Goal: Check status: Check status

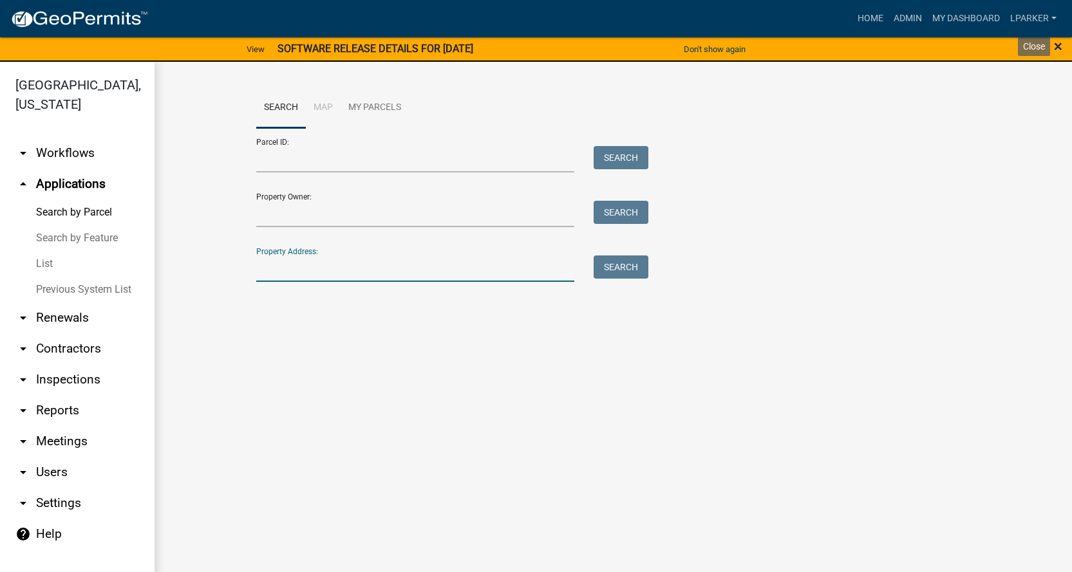
click at [1055, 48] on span "×" at bounding box center [1058, 46] width 8 height 18
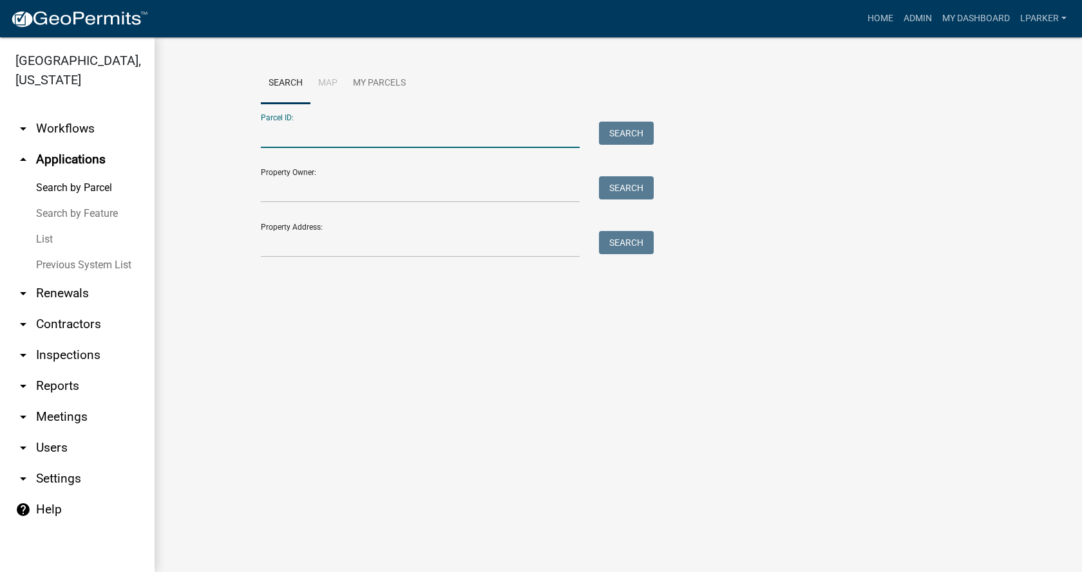
click at [306, 138] on input "Parcel ID:" at bounding box center [420, 135] width 319 height 26
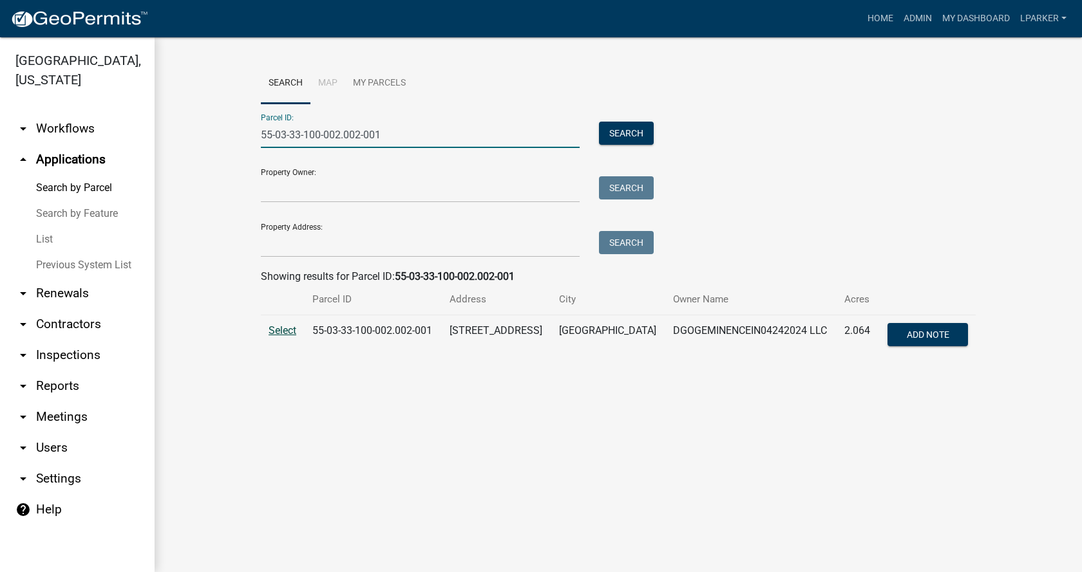
type input "55-03-33-100-002.002-001"
click at [283, 328] on span "Select" at bounding box center [282, 330] width 28 height 12
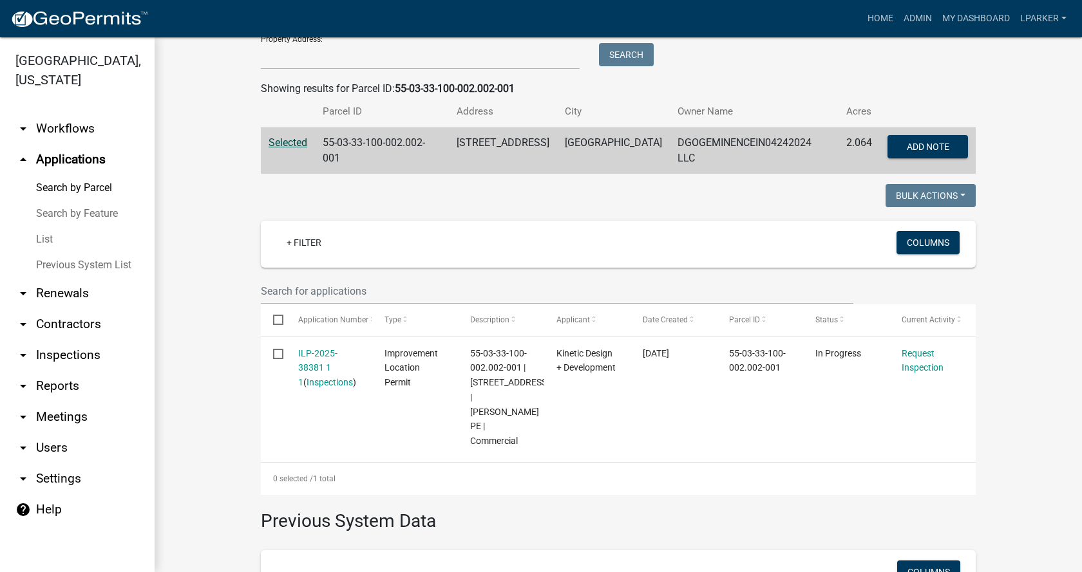
scroll to position [193, 0]
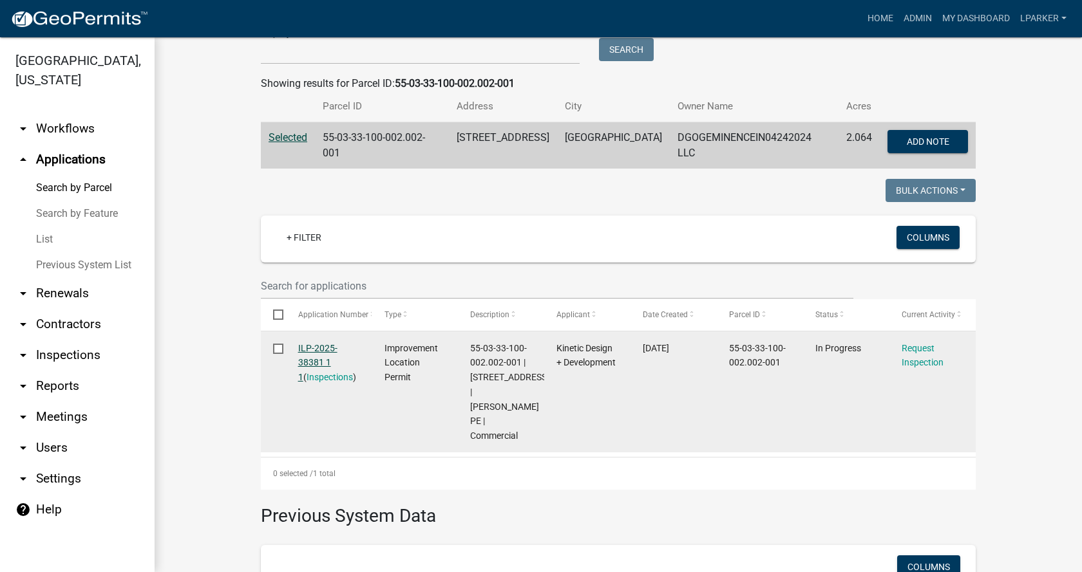
click at [312, 343] on link "ILP-2025-38381 1 1" at bounding box center [317, 363] width 39 height 40
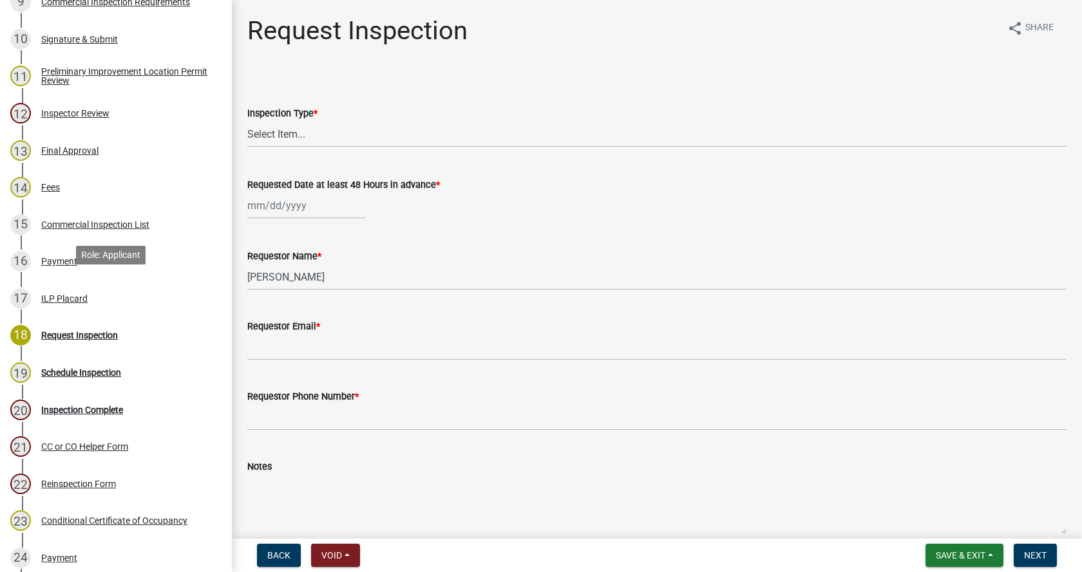
scroll to position [579, 0]
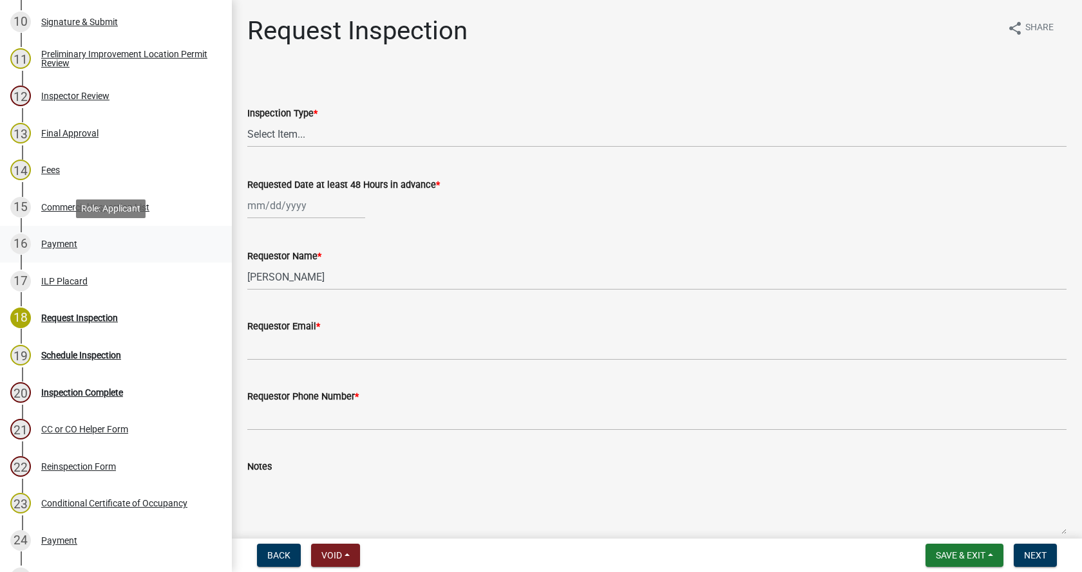
click at [48, 240] on div "Payment" at bounding box center [59, 243] width 36 height 9
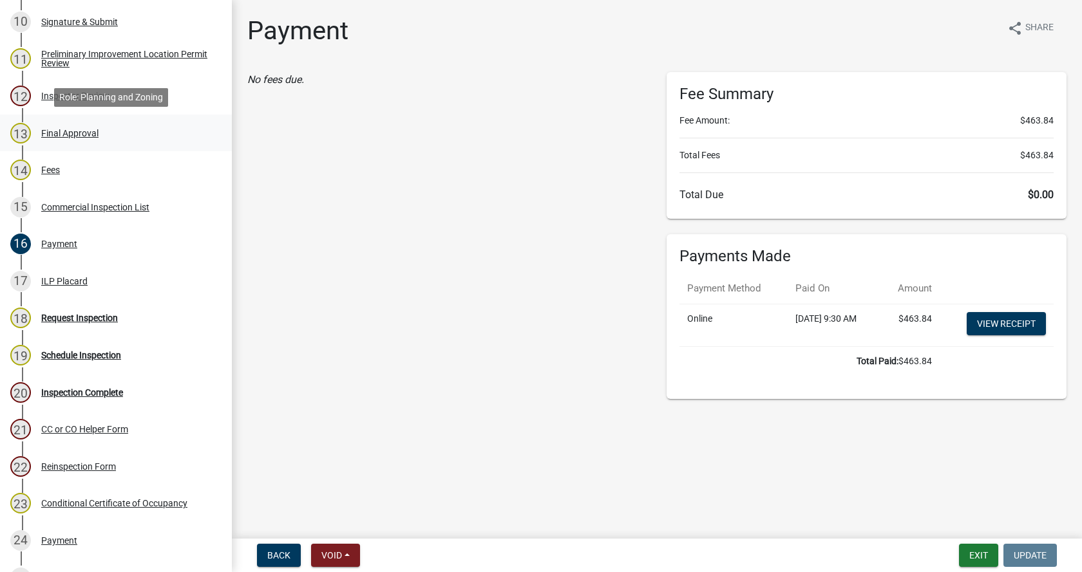
click at [53, 129] on div "Final Approval" at bounding box center [69, 133] width 57 height 9
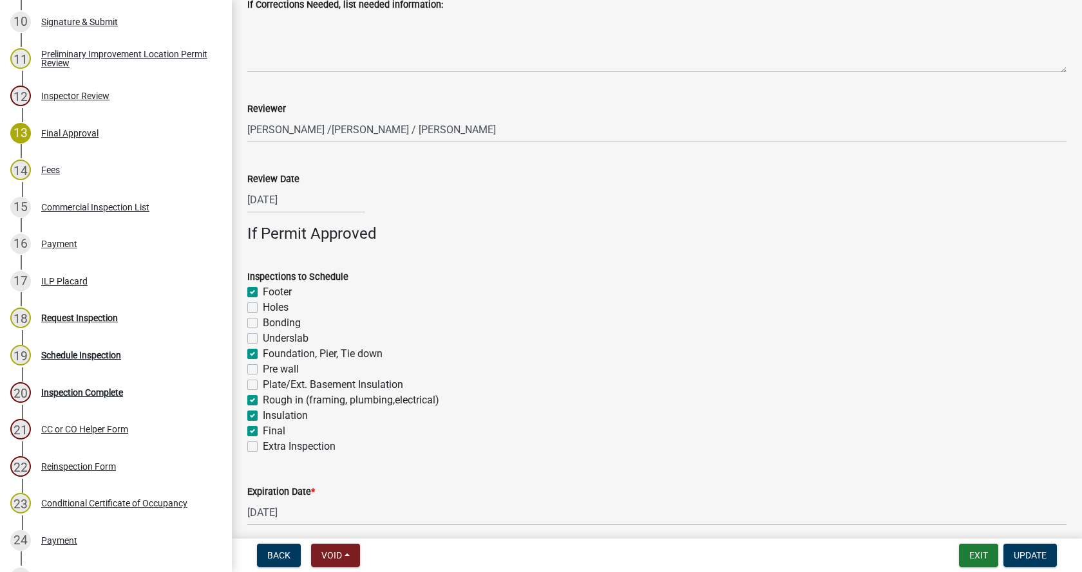
scroll to position [814, 0]
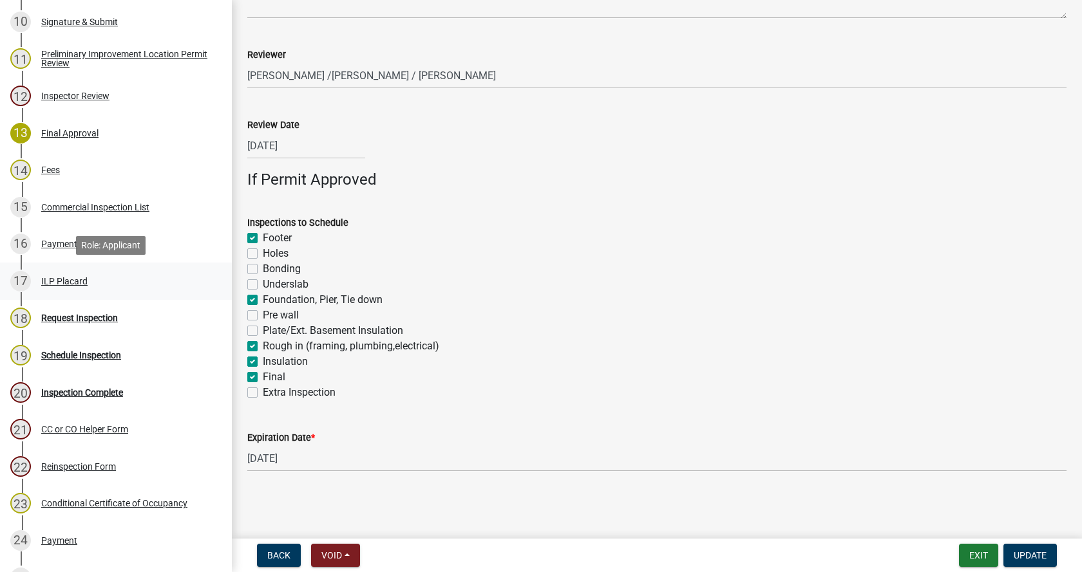
click at [51, 279] on div "ILP Placard" at bounding box center [64, 281] width 46 height 9
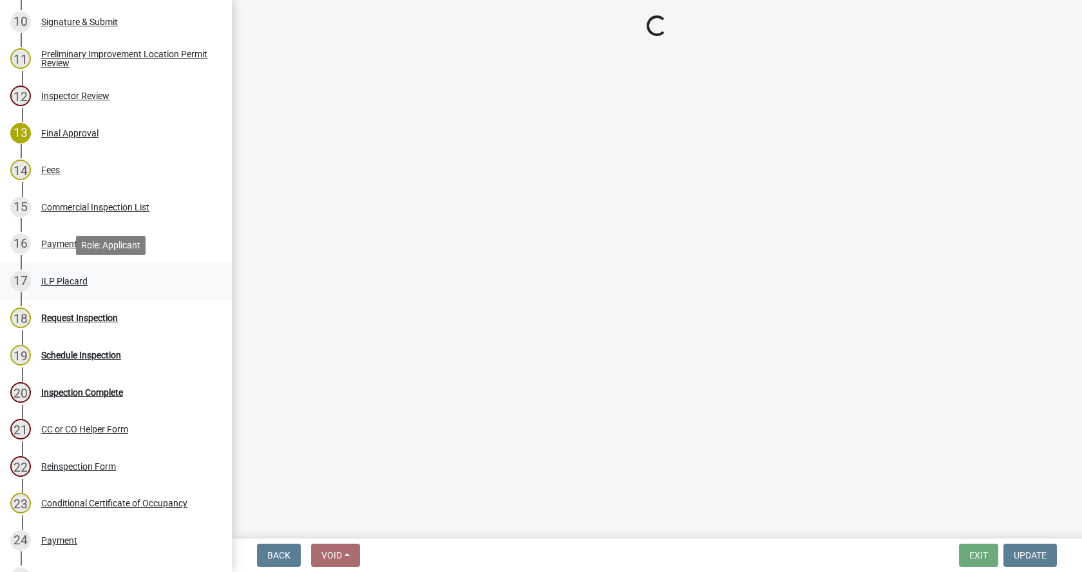
scroll to position [0, 0]
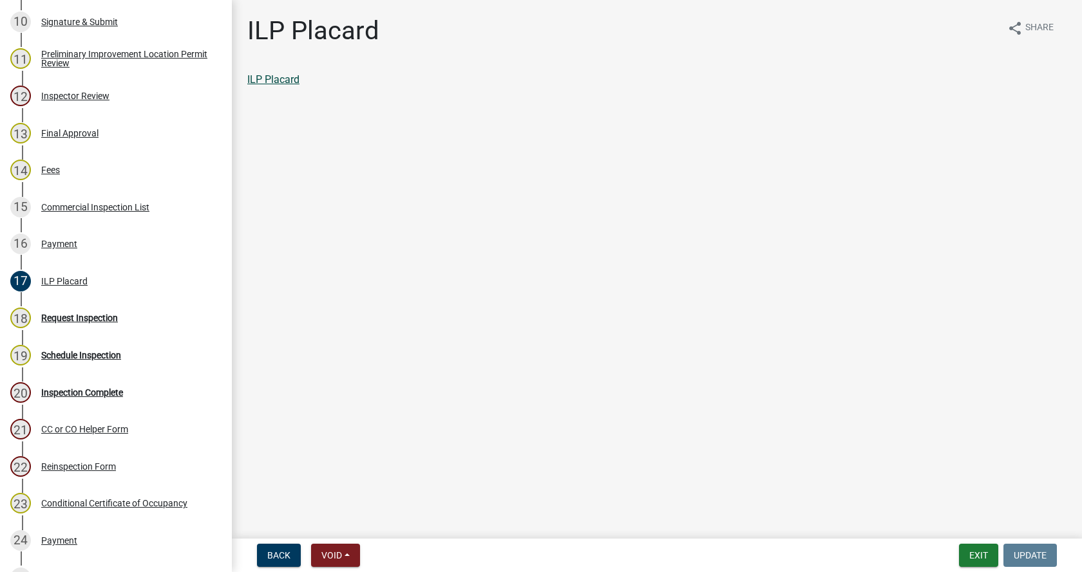
click at [262, 74] on link "ILP Placard" at bounding box center [273, 79] width 52 height 12
click at [57, 241] on div "Payment" at bounding box center [59, 243] width 36 height 9
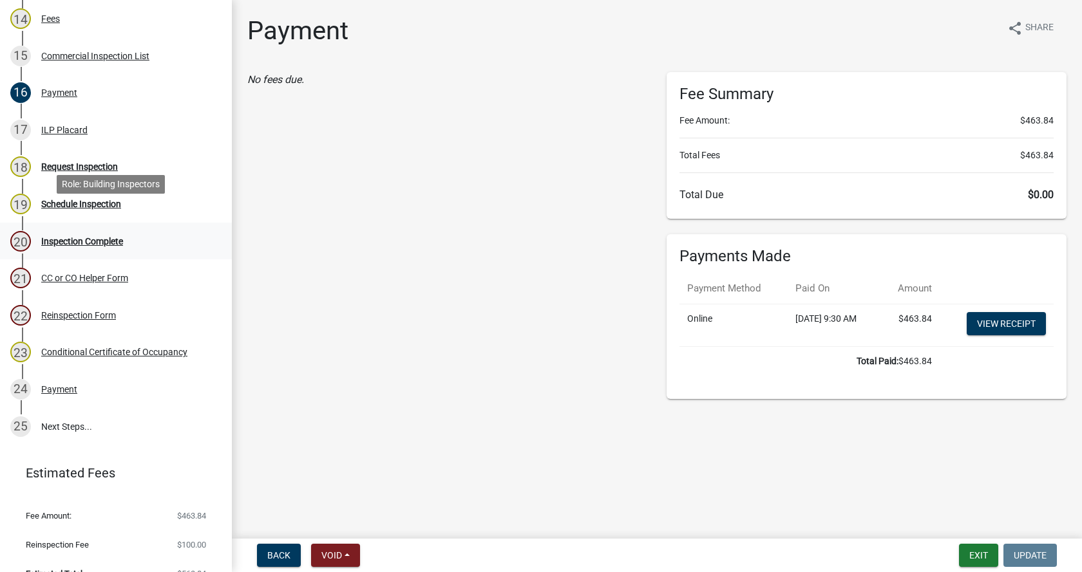
scroll to position [752, 0]
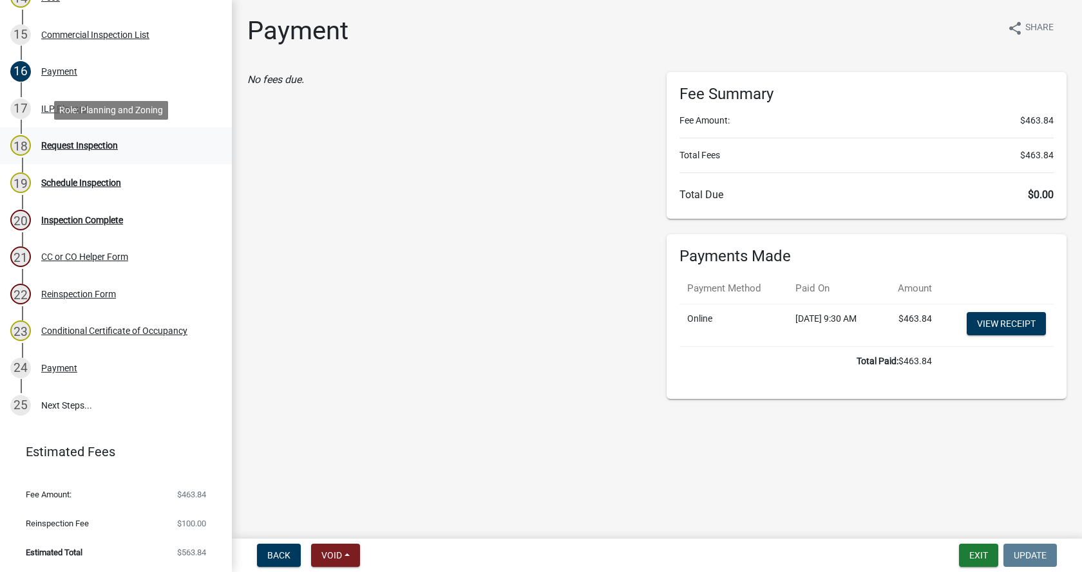
click at [48, 142] on div "Request Inspection" at bounding box center [79, 145] width 77 height 9
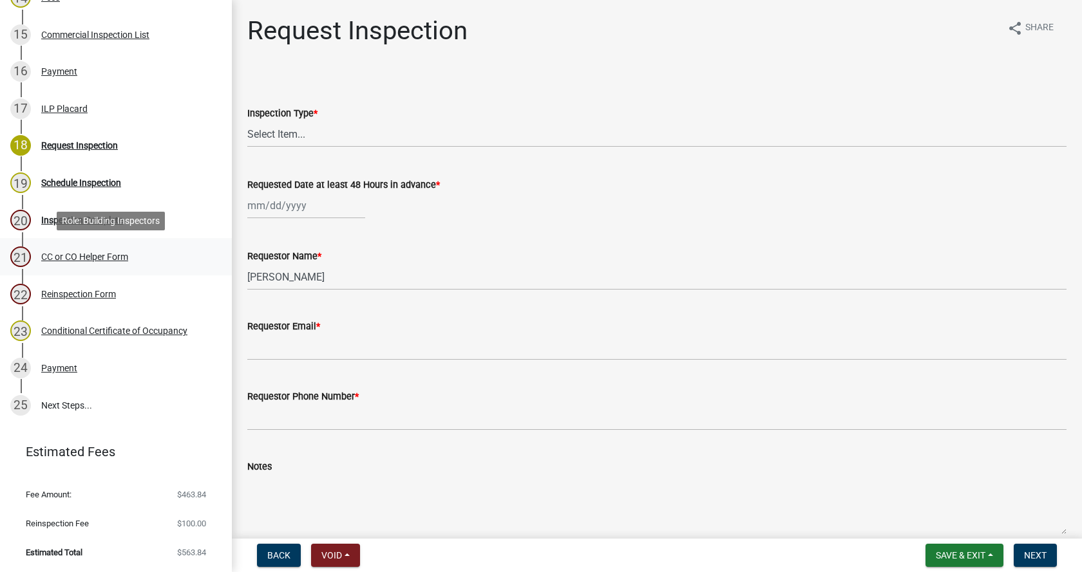
click at [50, 253] on div "CC or CO Helper Form" at bounding box center [84, 256] width 87 height 9
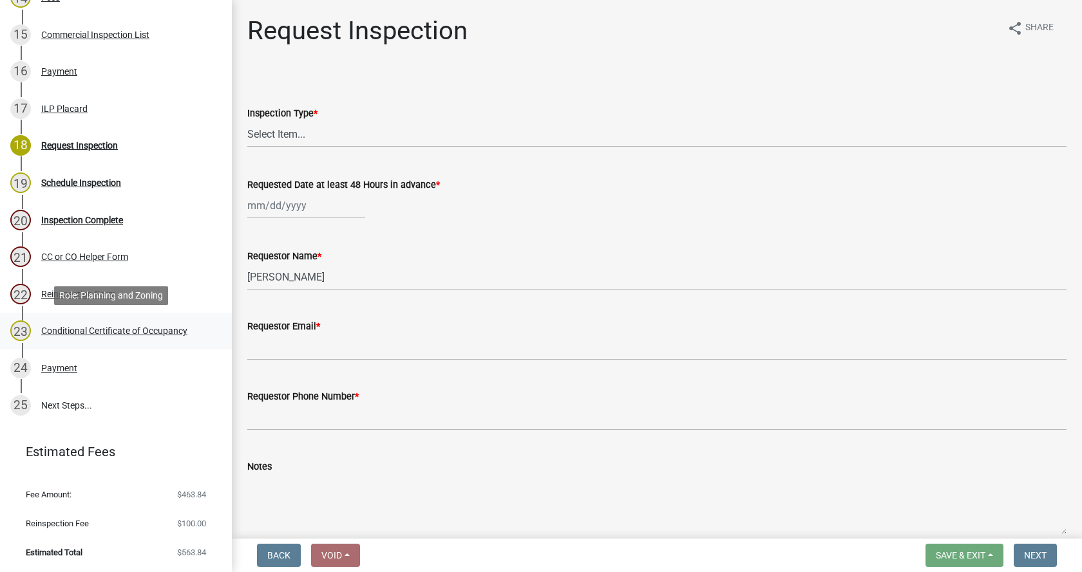
click at [53, 327] on div "Conditional Certificate of Occupancy" at bounding box center [114, 330] width 146 height 9
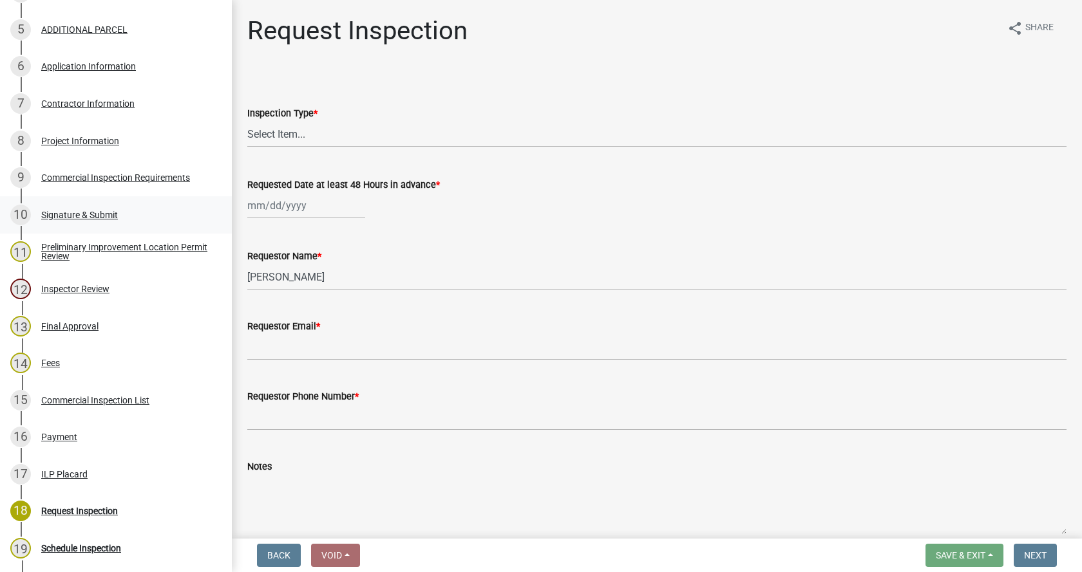
scroll to position [366, 0]
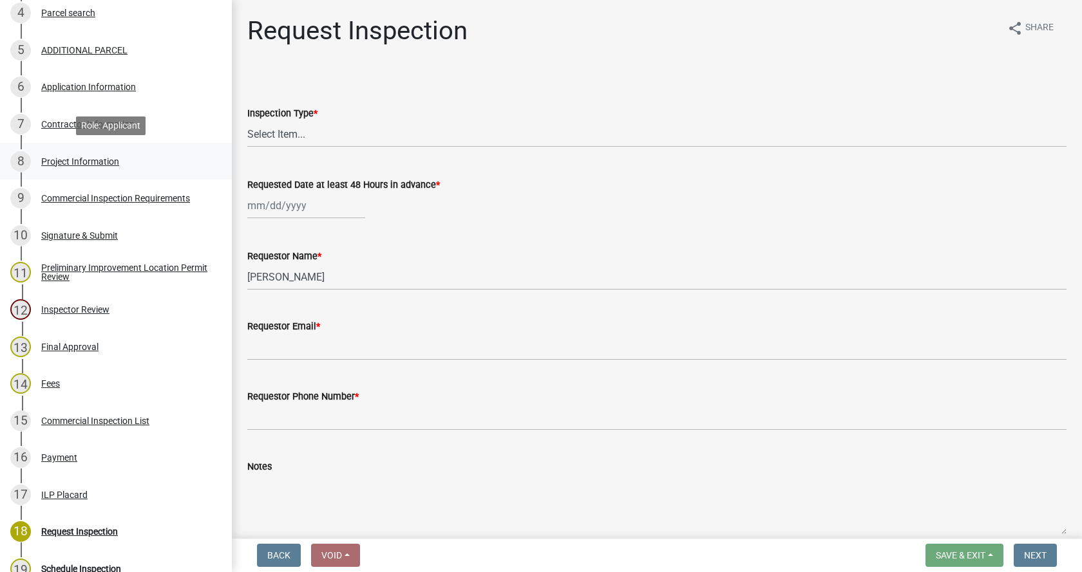
click at [51, 157] on div "Project Information" at bounding box center [80, 161] width 78 height 9
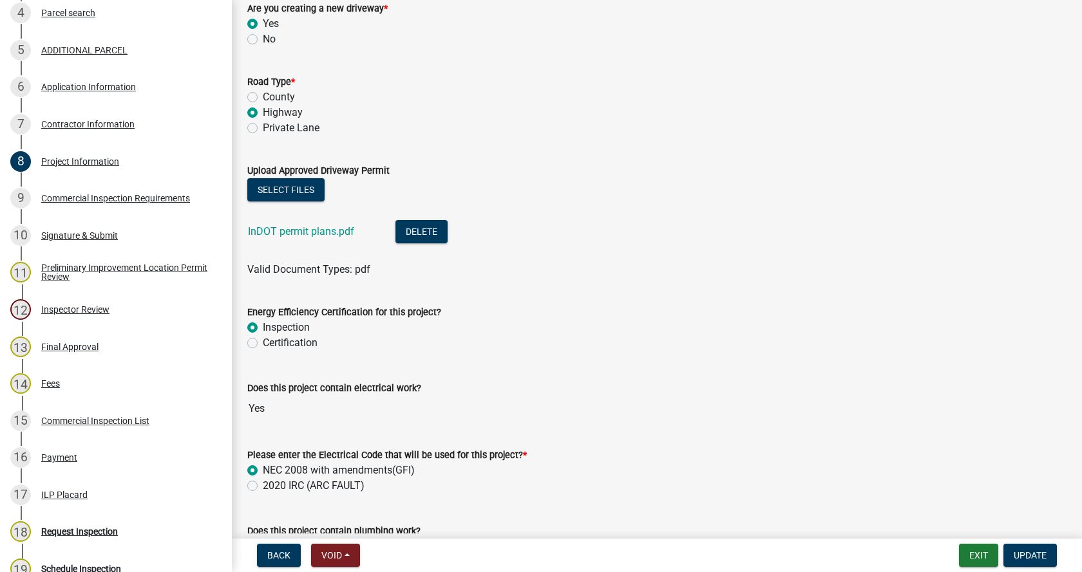
scroll to position [1610, 0]
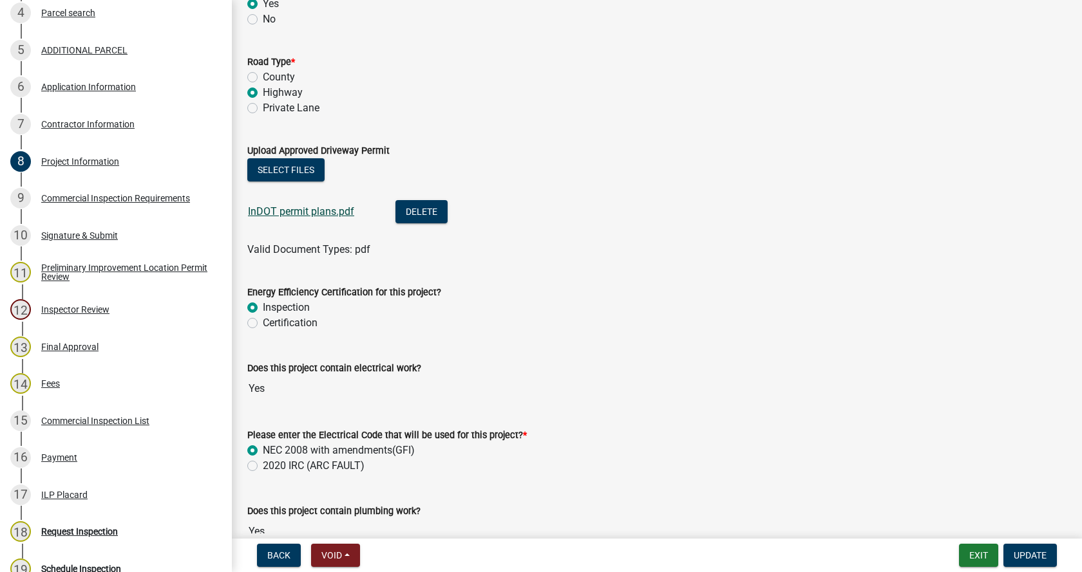
click at [319, 208] on link "InDOT permit plans.pdf" at bounding box center [301, 211] width 106 height 12
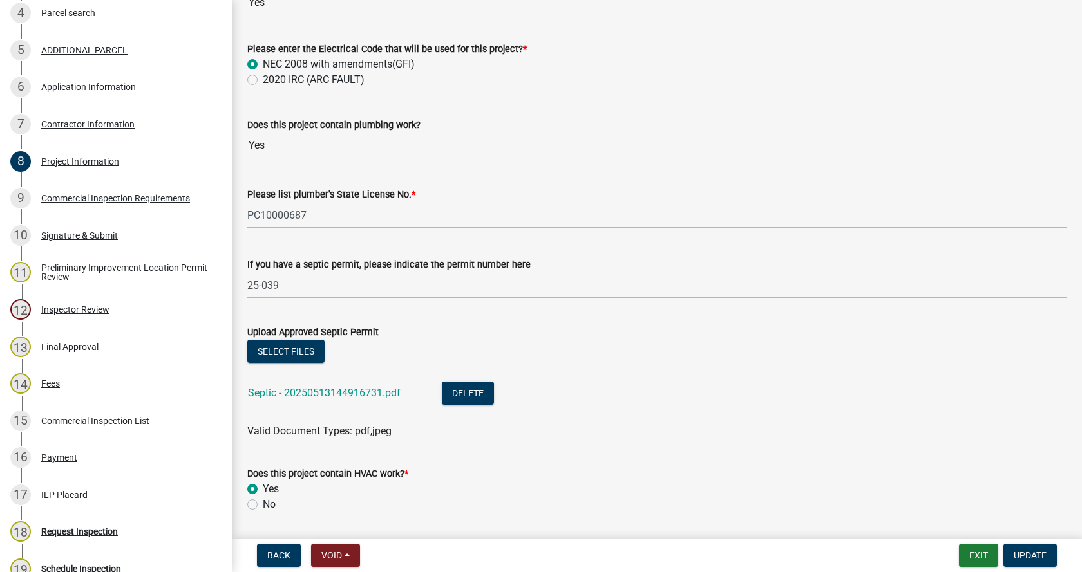
scroll to position [2060, 0]
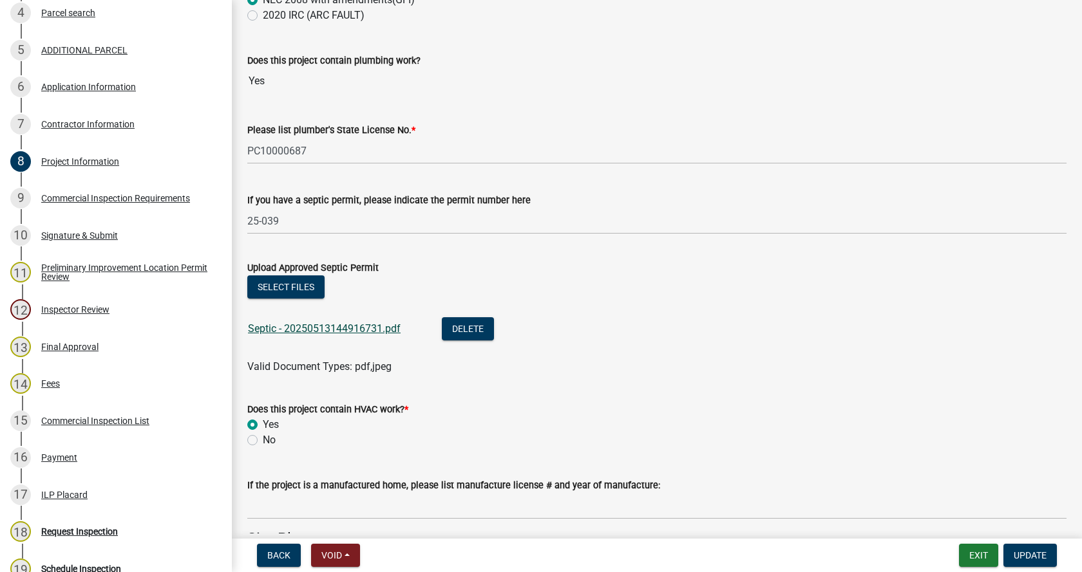
click at [272, 326] on link "Septic - 20250513144916731.pdf" at bounding box center [324, 329] width 153 height 12
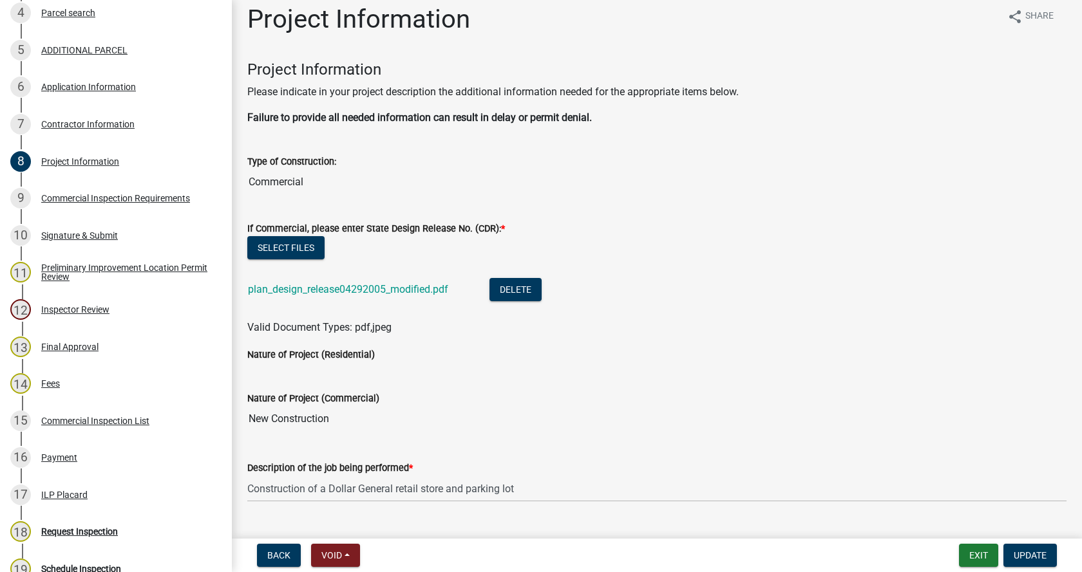
scroll to position [0, 0]
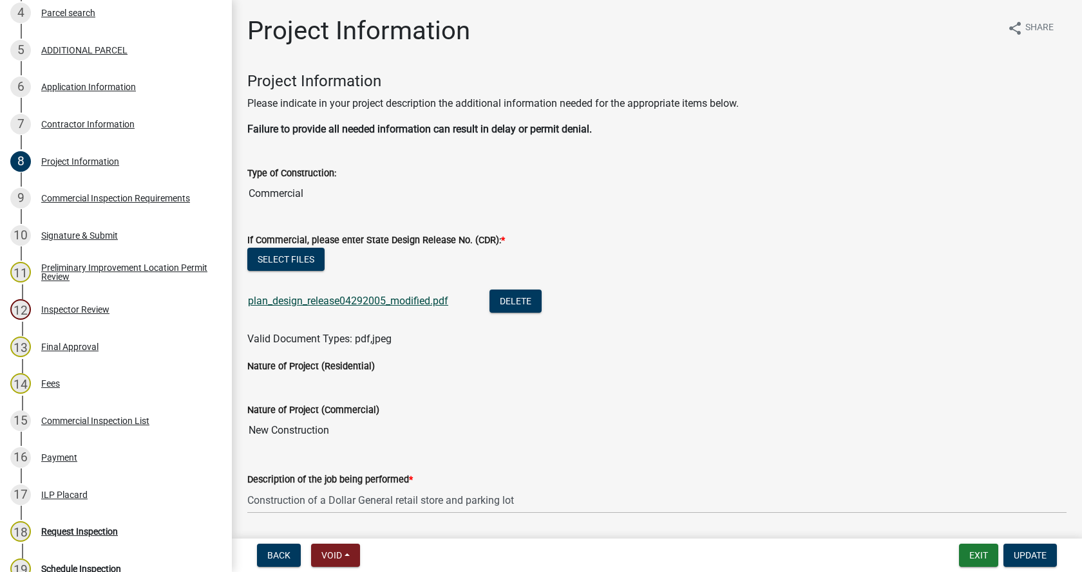
click at [314, 299] on link "plan_design_release04292005_modified.pdf" at bounding box center [348, 301] width 200 height 12
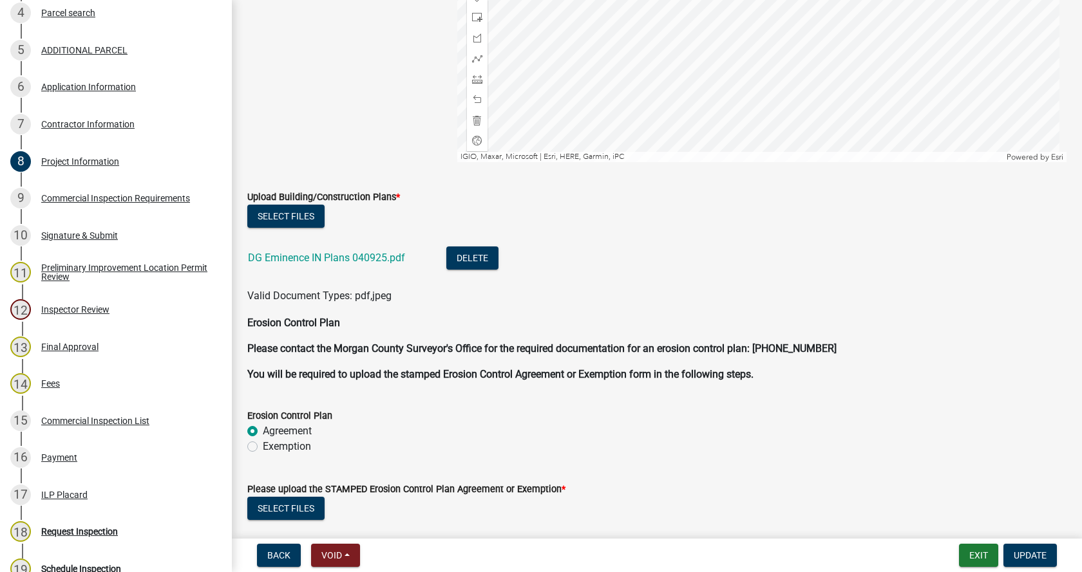
scroll to position [3026, 0]
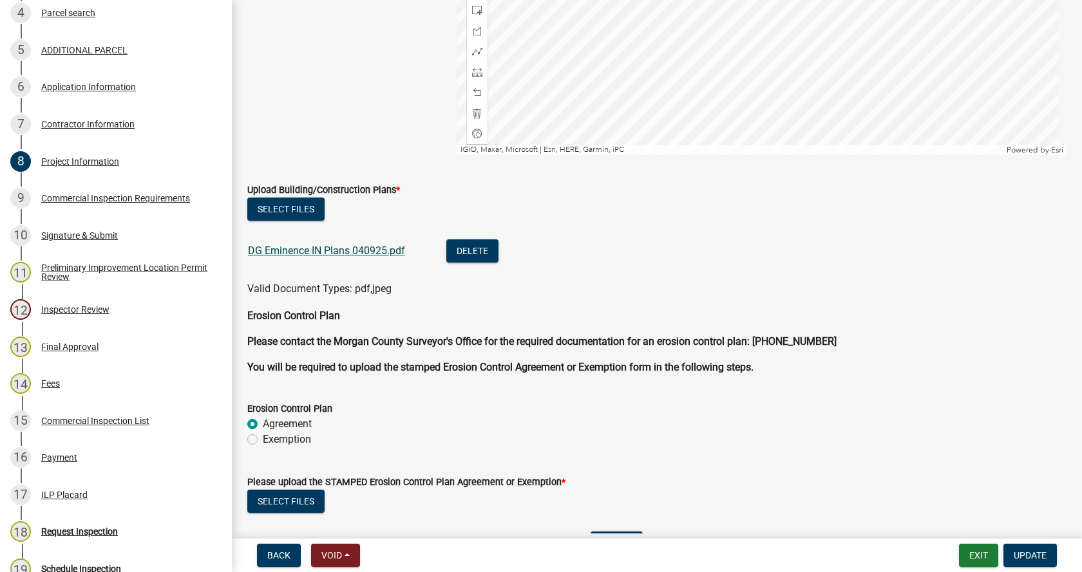
click at [295, 249] on link "DG Eminence IN Plans 040925.pdf" at bounding box center [326, 251] width 157 height 12
drag, startPoint x: 304, startPoint y: 250, endPoint x: 294, endPoint y: 250, distance: 10.3
click at [294, 250] on link "DG Eminence IN Plans 040925.pdf" at bounding box center [326, 251] width 157 height 12
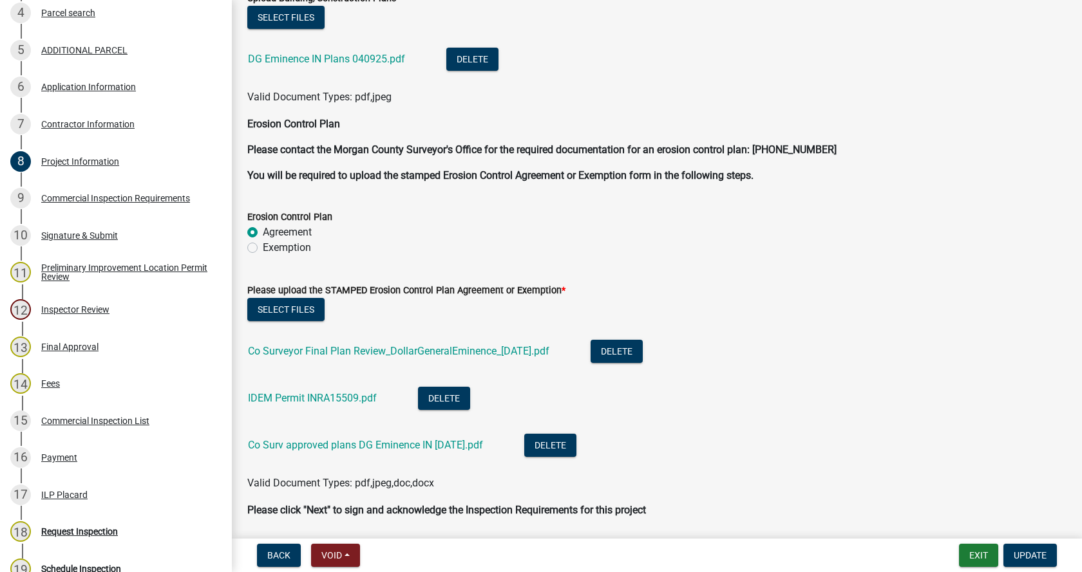
scroll to position [3219, 0]
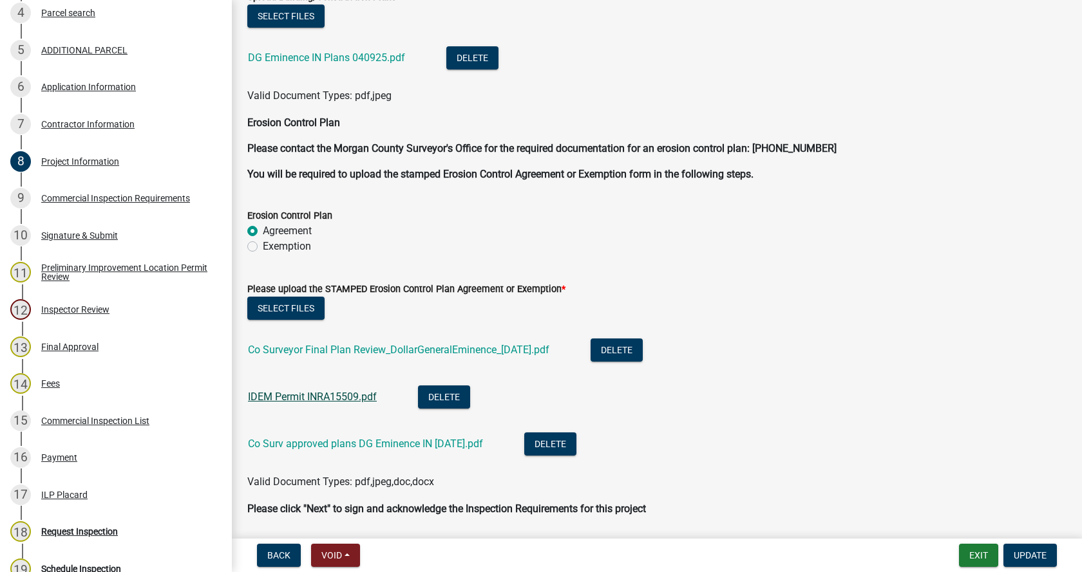
click at [281, 395] on link "IDEM Permit INRA15509.pdf" at bounding box center [312, 397] width 129 height 12
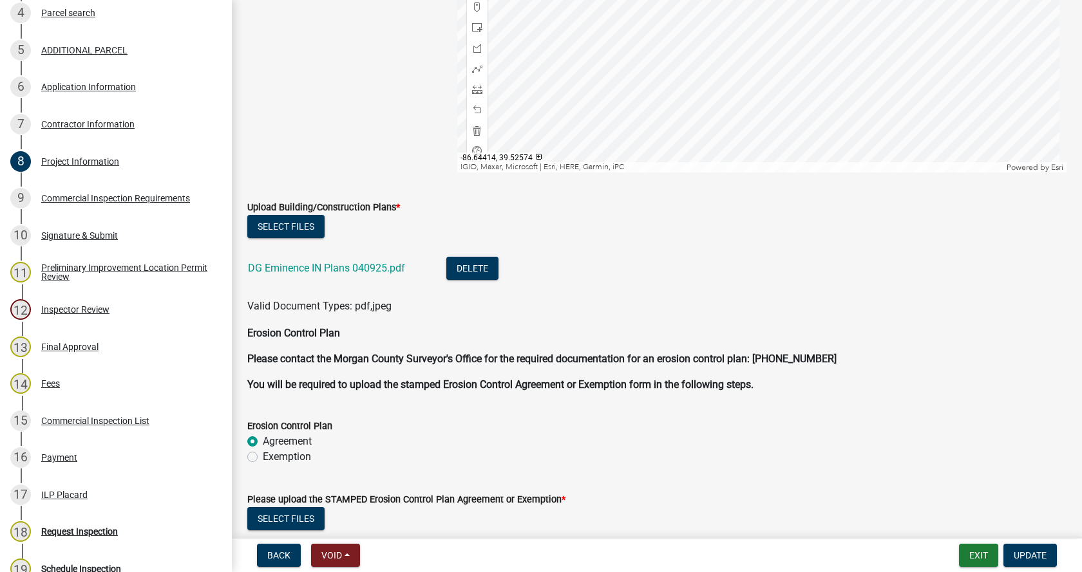
scroll to position [3263, 0]
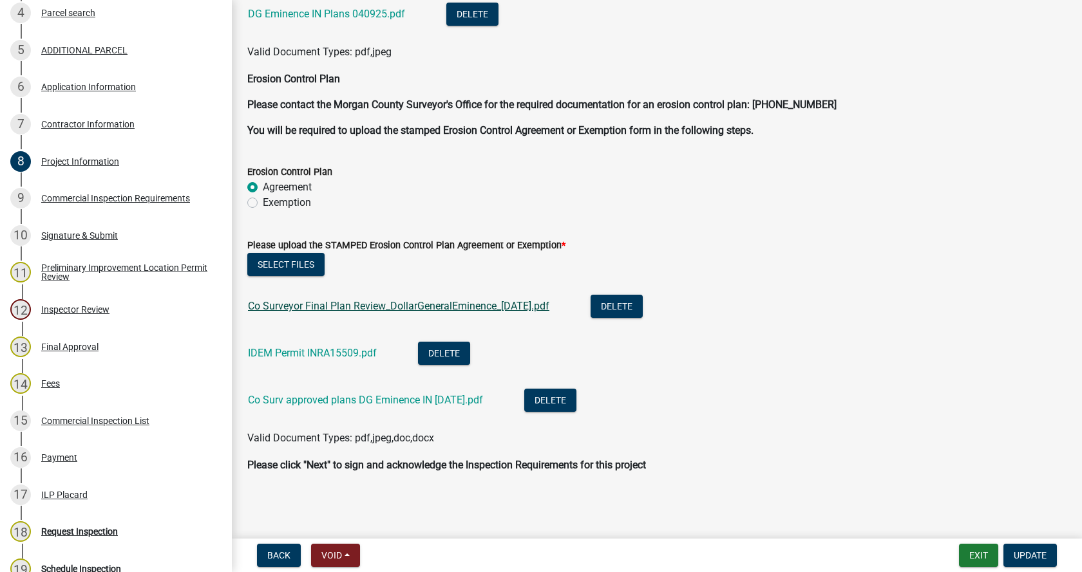
click at [372, 305] on link "Co Surveyor Final Plan Review_DollarGeneralEminence_[DATE].pdf" at bounding box center [398, 306] width 301 height 12
click at [292, 350] on link "IDEM Permit INRA15509.pdf" at bounding box center [312, 353] width 129 height 12
click at [292, 398] on link "Co Surv approved plans DG Eminence IN [DATE].pdf" at bounding box center [365, 400] width 235 height 12
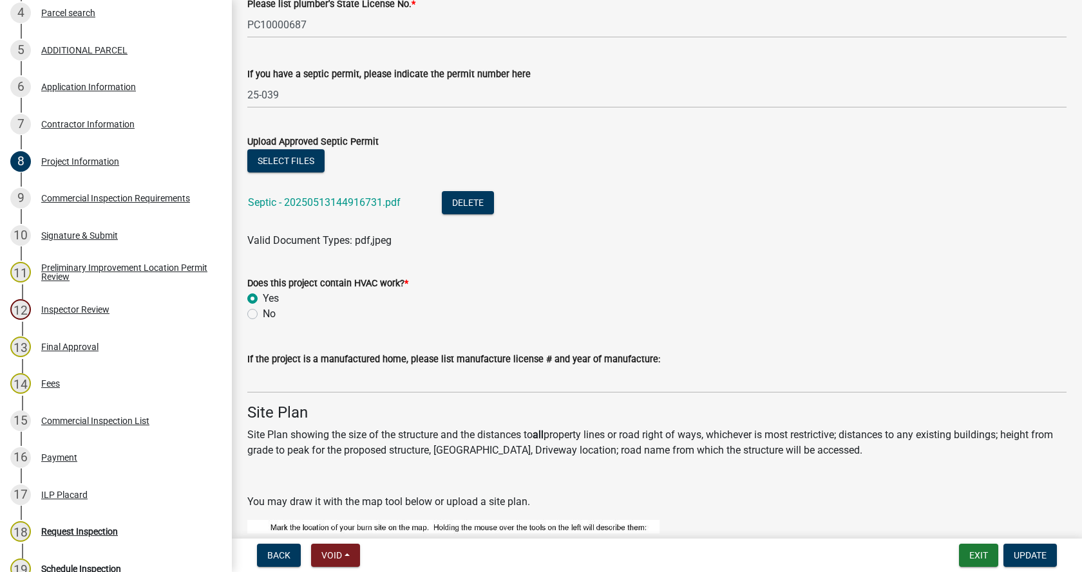
scroll to position [2104, 0]
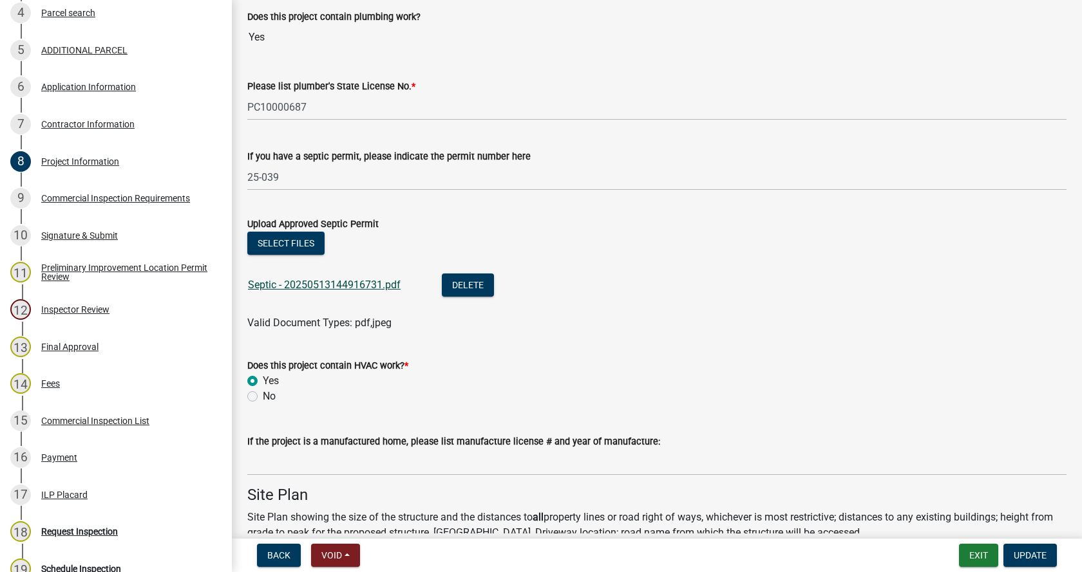
click at [310, 281] on link "Septic - 20250513144916731.pdf" at bounding box center [324, 285] width 153 height 12
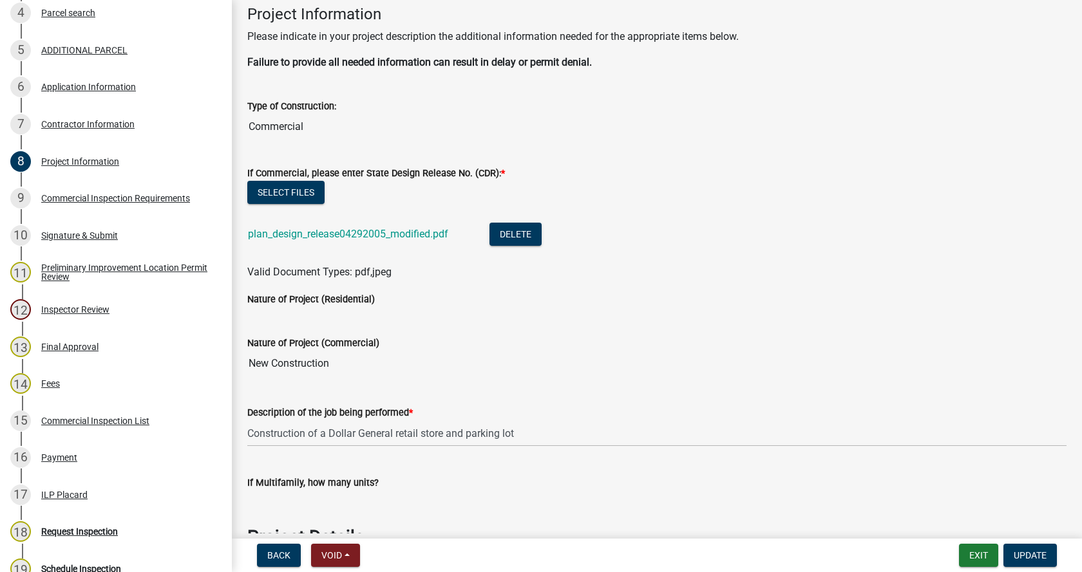
scroll to position [44, 0]
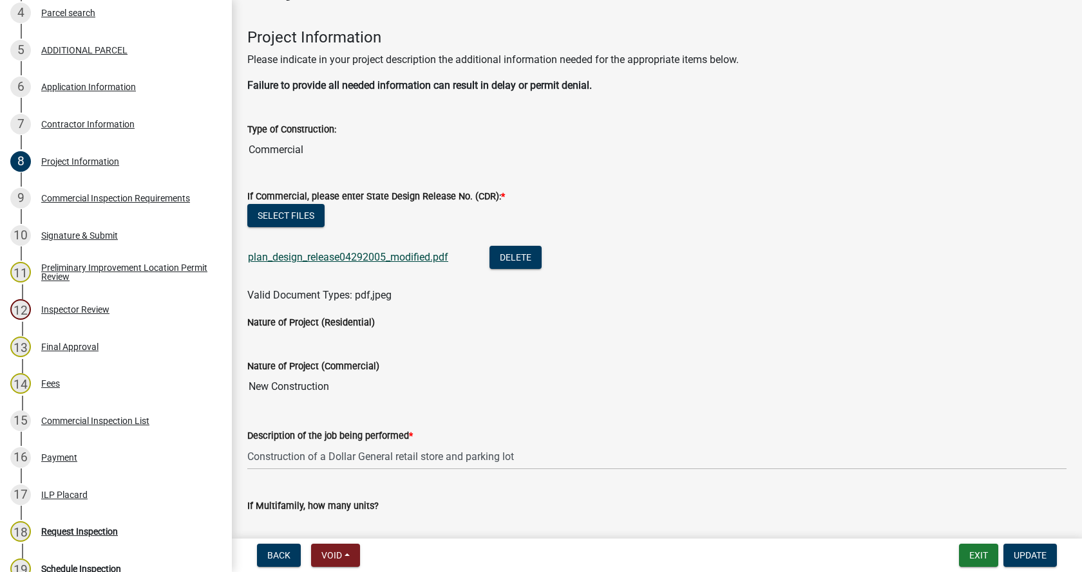
click at [296, 256] on link "plan_design_release04292005_modified.pdf" at bounding box center [348, 257] width 200 height 12
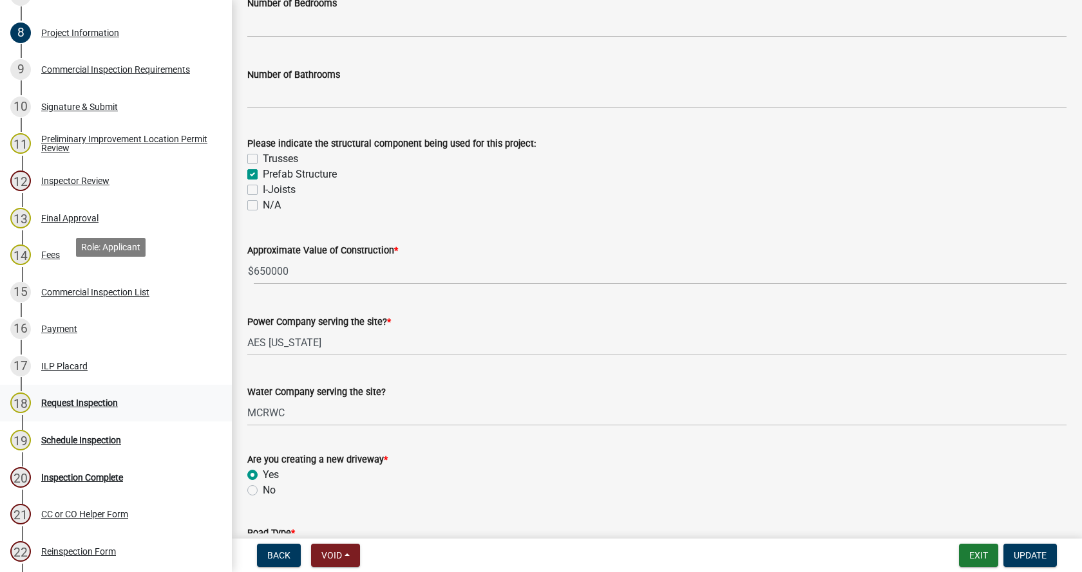
scroll to position [559, 0]
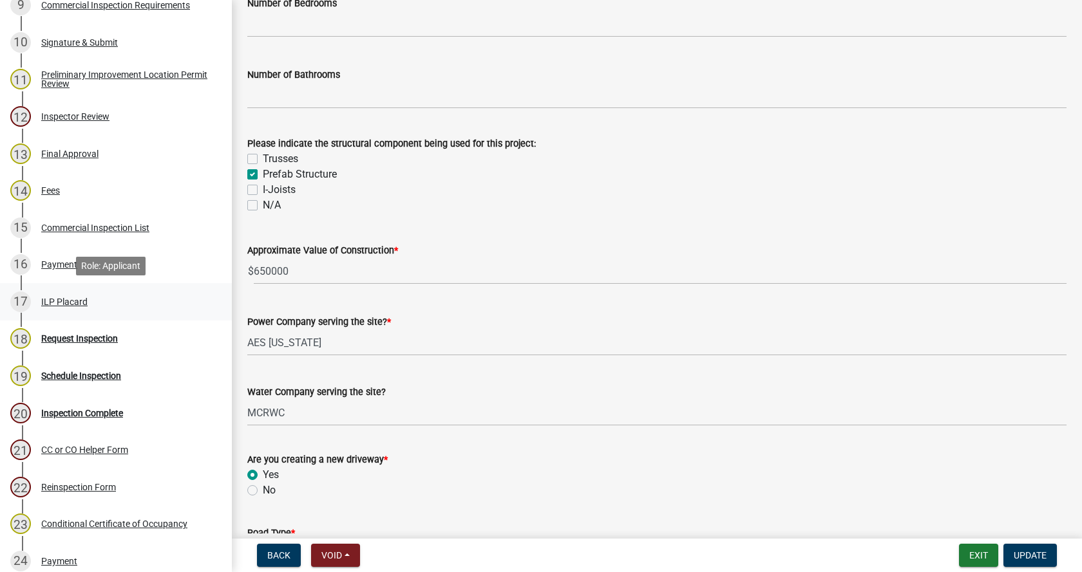
click at [68, 297] on div "ILP Placard" at bounding box center [64, 301] width 46 height 9
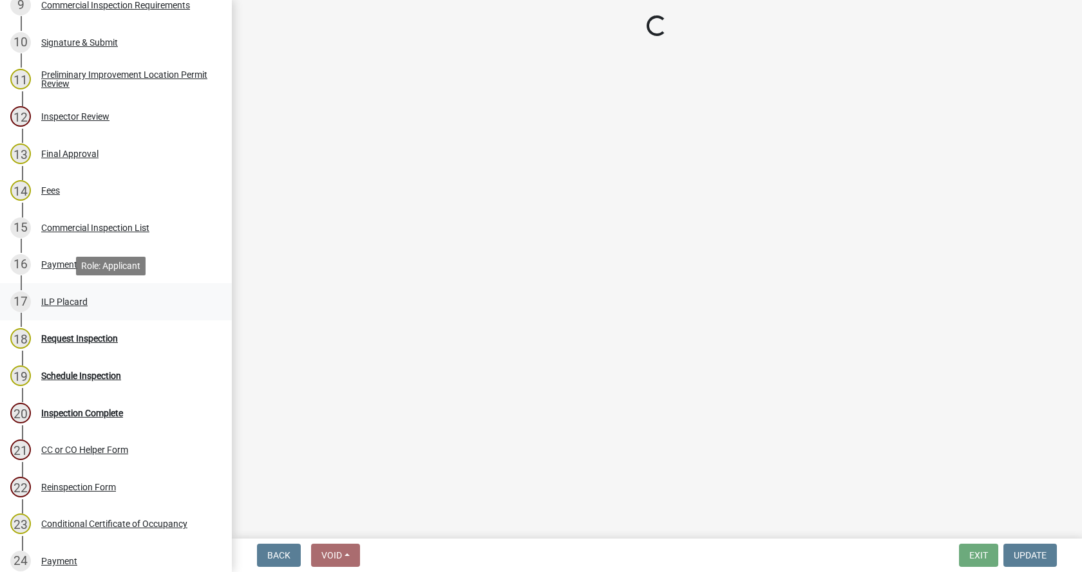
scroll to position [0, 0]
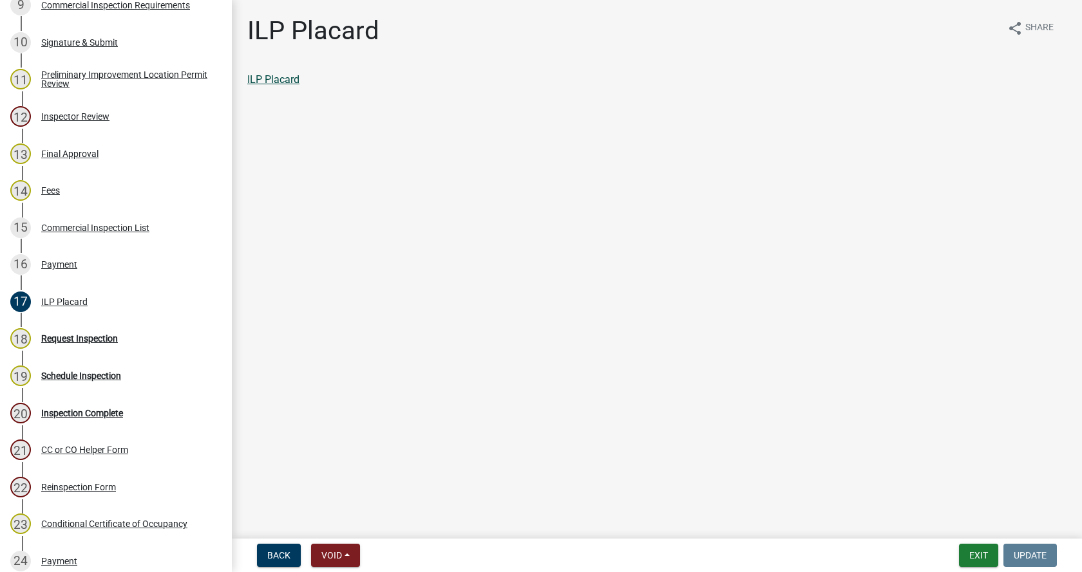
click at [279, 79] on link "ILP Placard" at bounding box center [273, 79] width 52 height 12
